Goal: Find specific page/section: Find specific page/section

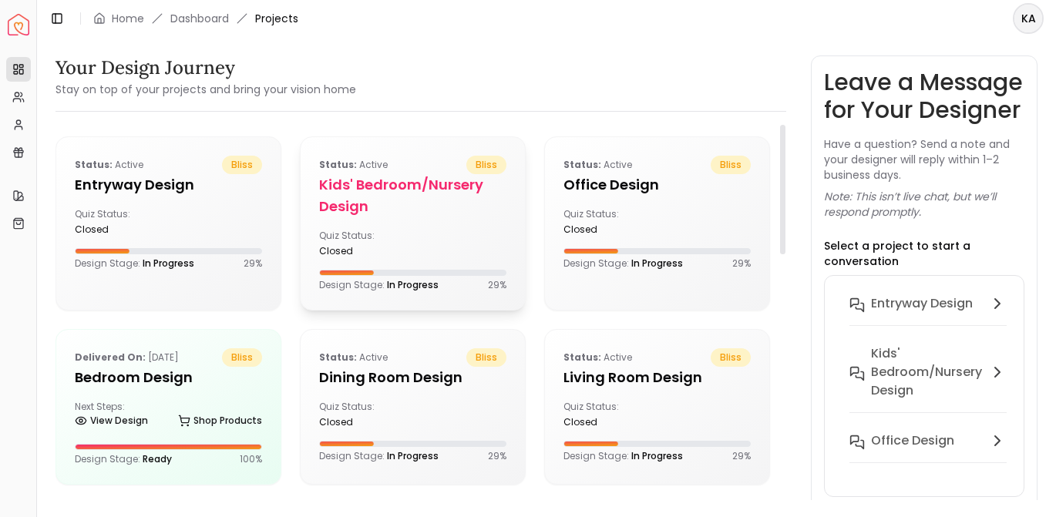
click at [380, 196] on h5 "Kids' Bedroom/Nursery design" at bounding box center [412, 195] width 187 height 43
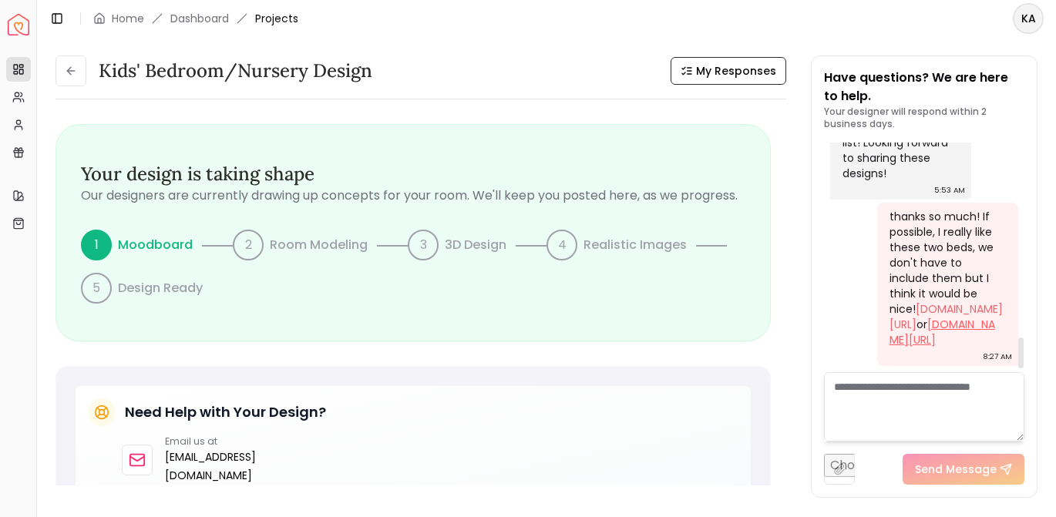
scroll to position [1484, 0]
click at [71, 76] on icon at bounding box center [71, 71] width 12 height 12
